Goal: Transaction & Acquisition: Book appointment/travel/reservation

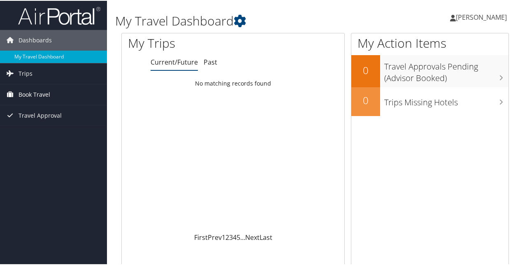
click at [50, 98] on link "Book Travel" at bounding box center [53, 94] width 107 height 21
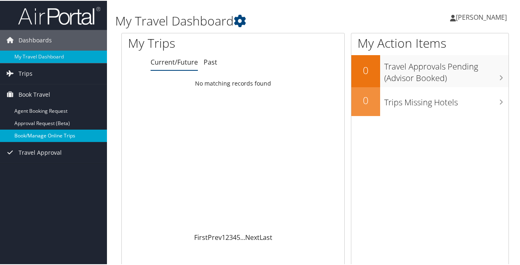
click at [45, 132] on link "Book/Manage Online Trips" at bounding box center [53, 135] width 107 height 12
